Goal: Find specific page/section: Find specific page/section

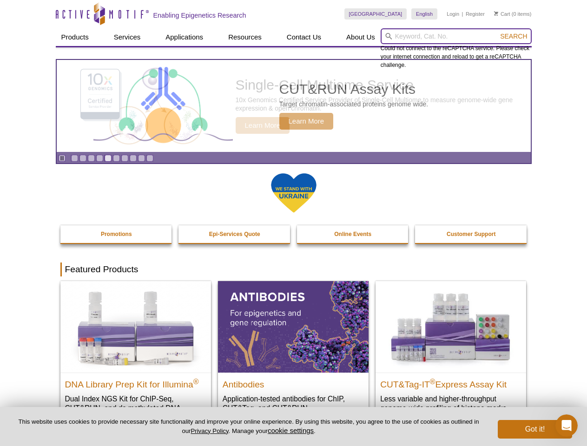
click at [456, 36] on input "search" at bounding box center [456, 36] width 151 height 16
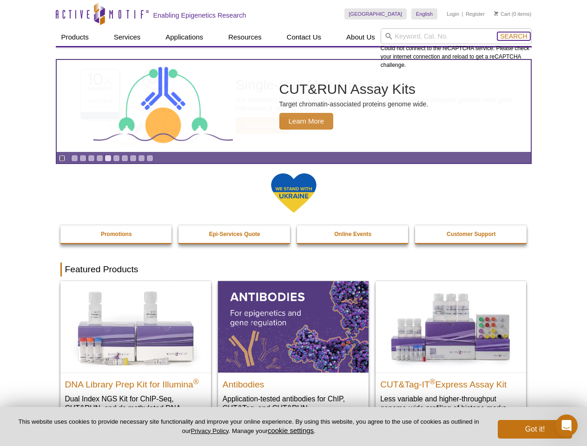
click at [514, 36] on span "Search" at bounding box center [513, 36] width 27 height 7
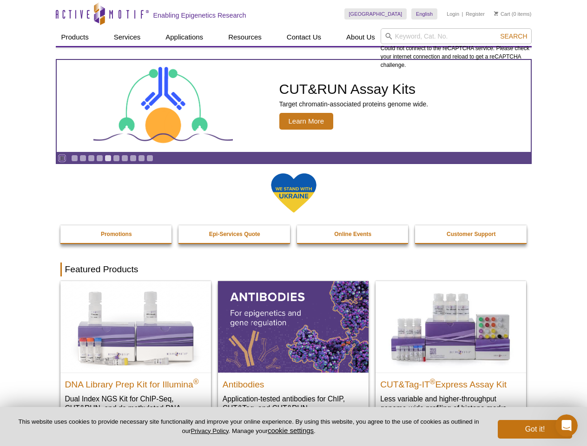
click at [62, 158] on icon "Pause" at bounding box center [62, 158] width 6 height 6
click at [74, 158] on link "Go to slide 1" at bounding box center [74, 158] width 7 height 7
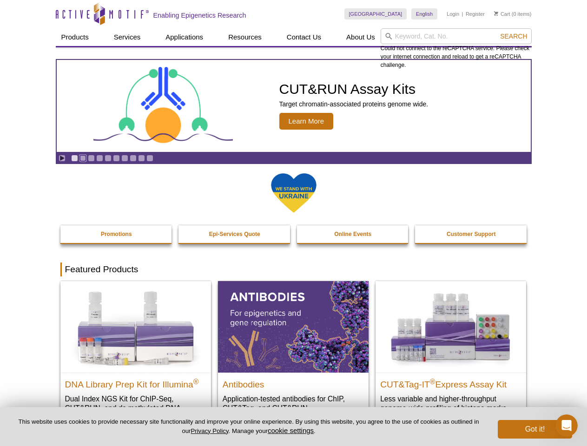
click at [83, 158] on link "Go to slide 2" at bounding box center [82, 158] width 7 height 7
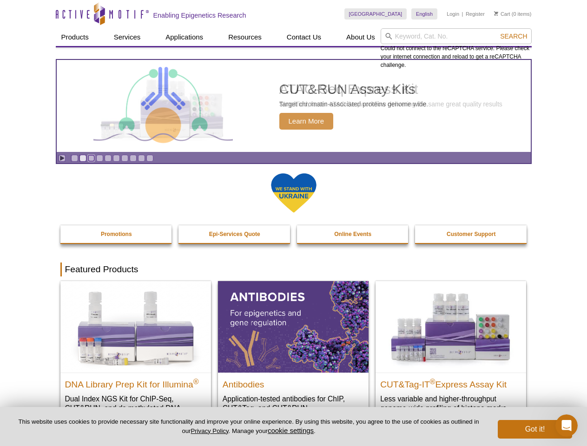
click at [91, 158] on link "Go to slide 3" at bounding box center [91, 158] width 7 height 7
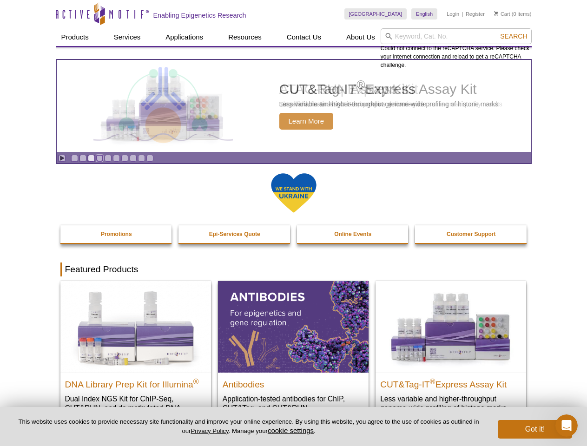
click at [99, 158] on link "Go to slide 4" at bounding box center [99, 158] width 7 height 7
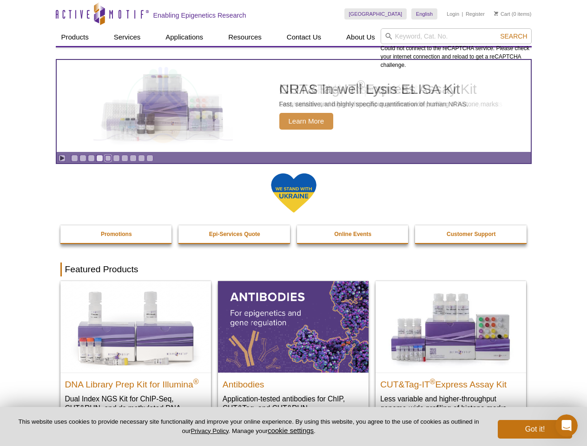
click at [108, 158] on link "Go to slide 5" at bounding box center [108, 158] width 7 height 7
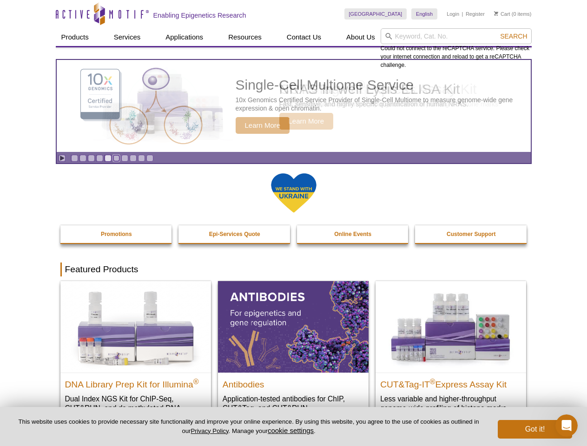
click at [116, 158] on link "Go to slide 6" at bounding box center [116, 158] width 7 height 7
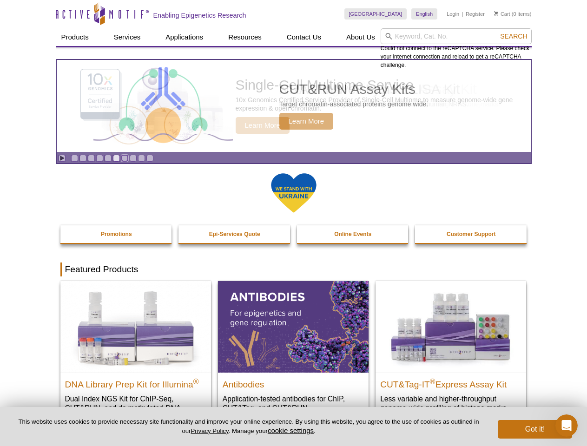
click at [125, 158] on link "Go to slide 7" at bounding box center [124, 158] width 7 height 7
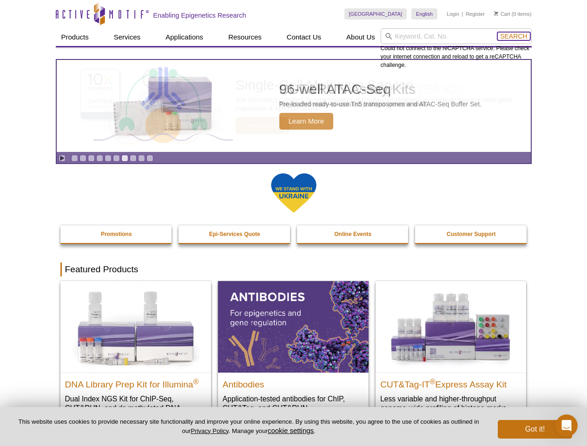
click at [514, 36] on span "Search" at bounding box center [513, 36] width 27 height 7
